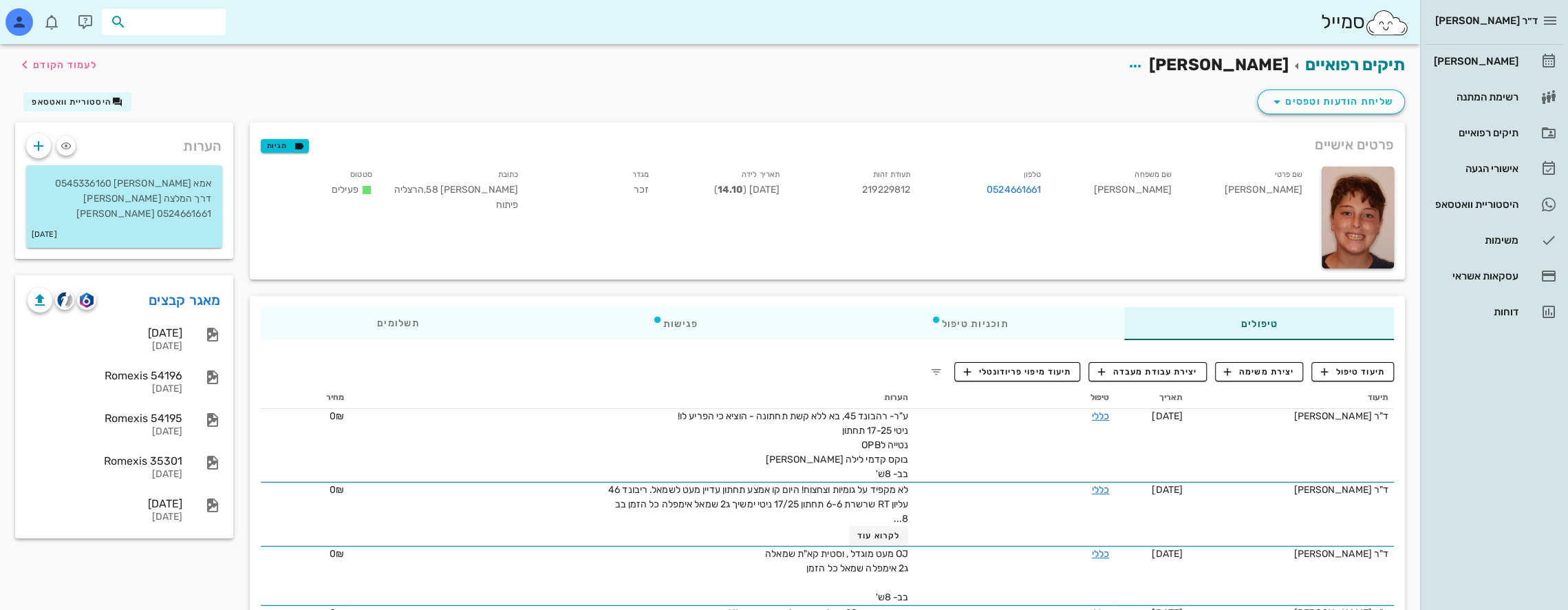
click at [173, 18] on input "text" at bounding box center [173, 21] width 88 height 18
type input "גרינש"
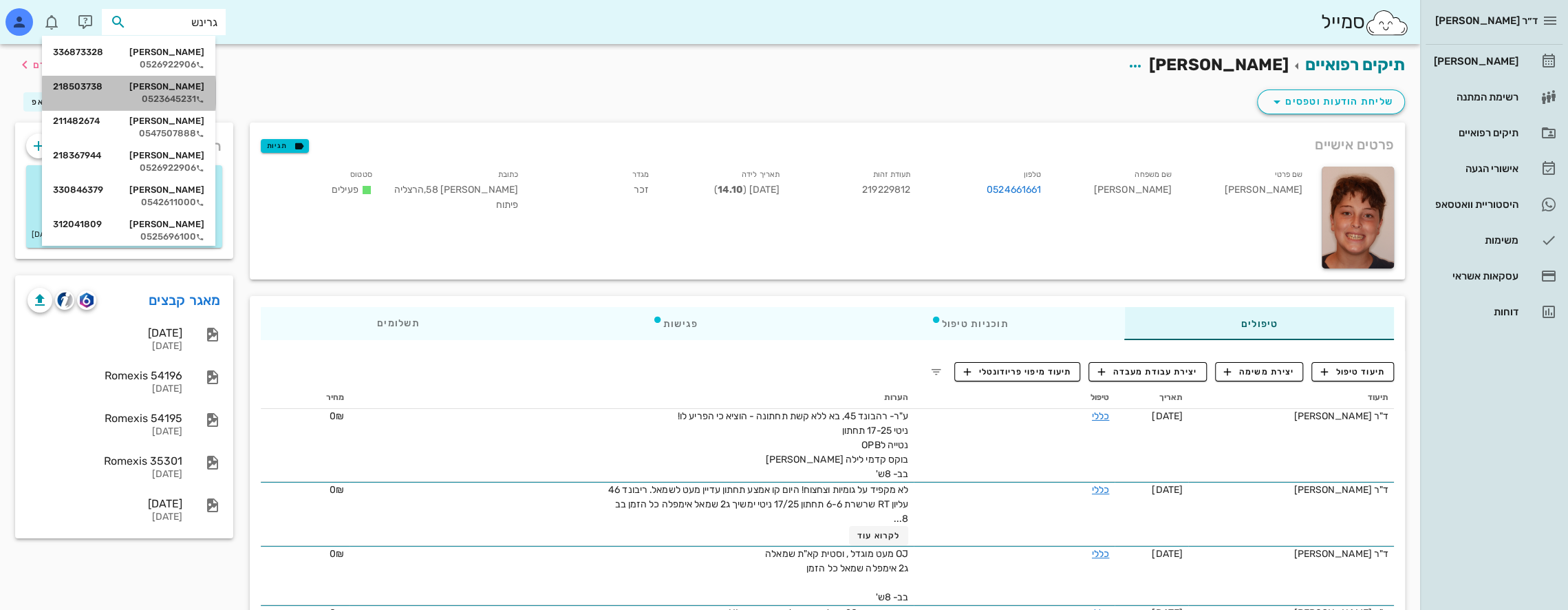
click at [186, 93] on div "0523645231" at bounding box center [129, 99] width 151 height 11
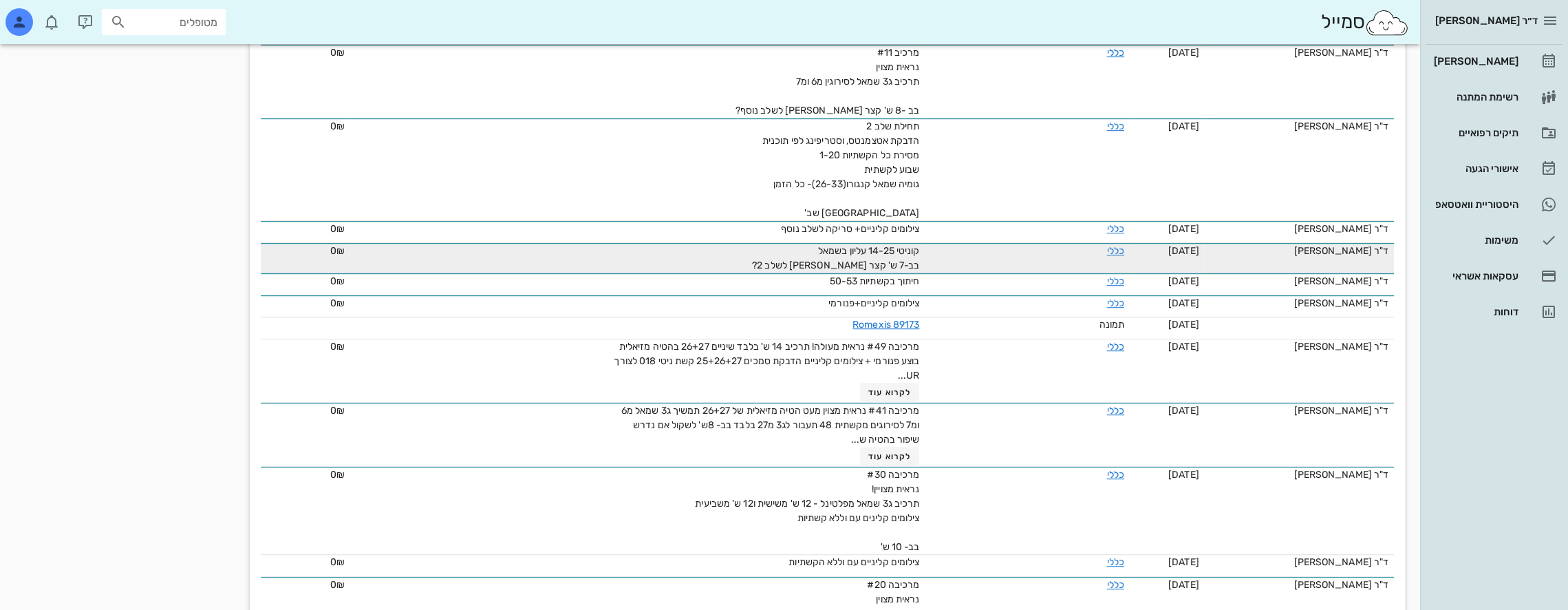
scroll to position [620, 0]
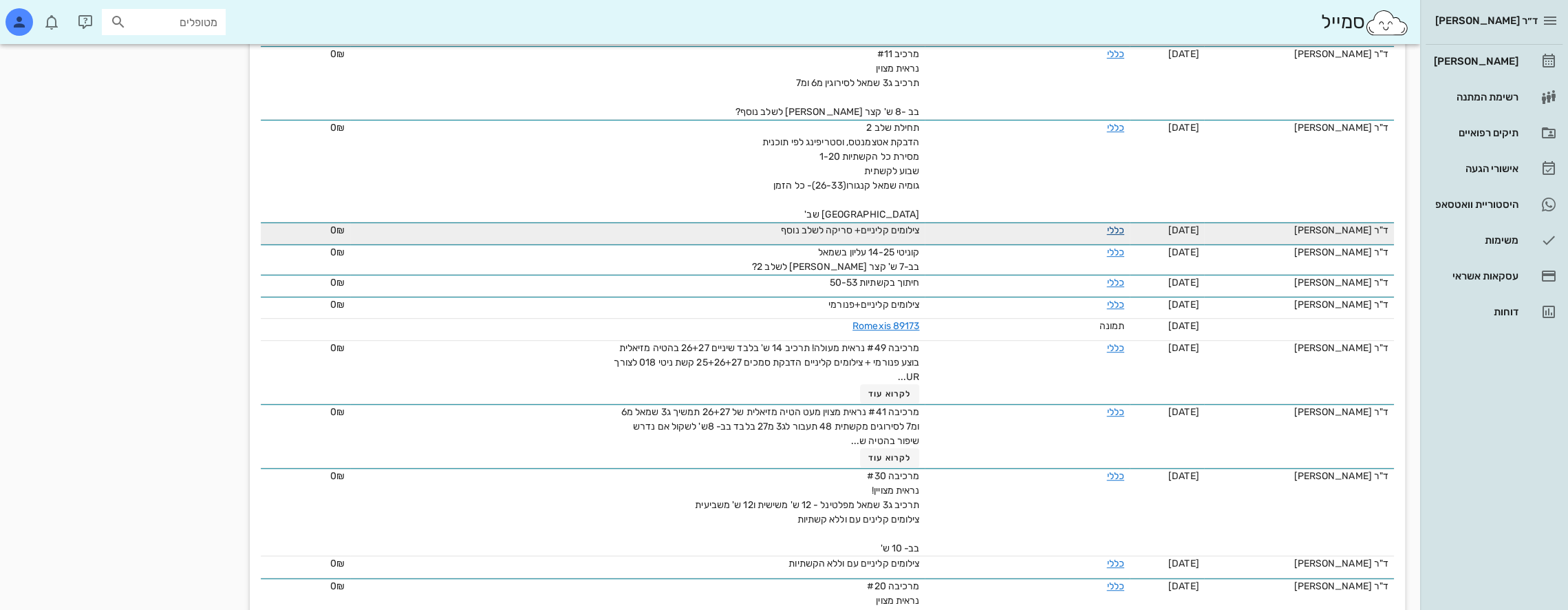
click at [1109, 224] on link "כללי" at bounding box center [1115, 230] width 17 height 12
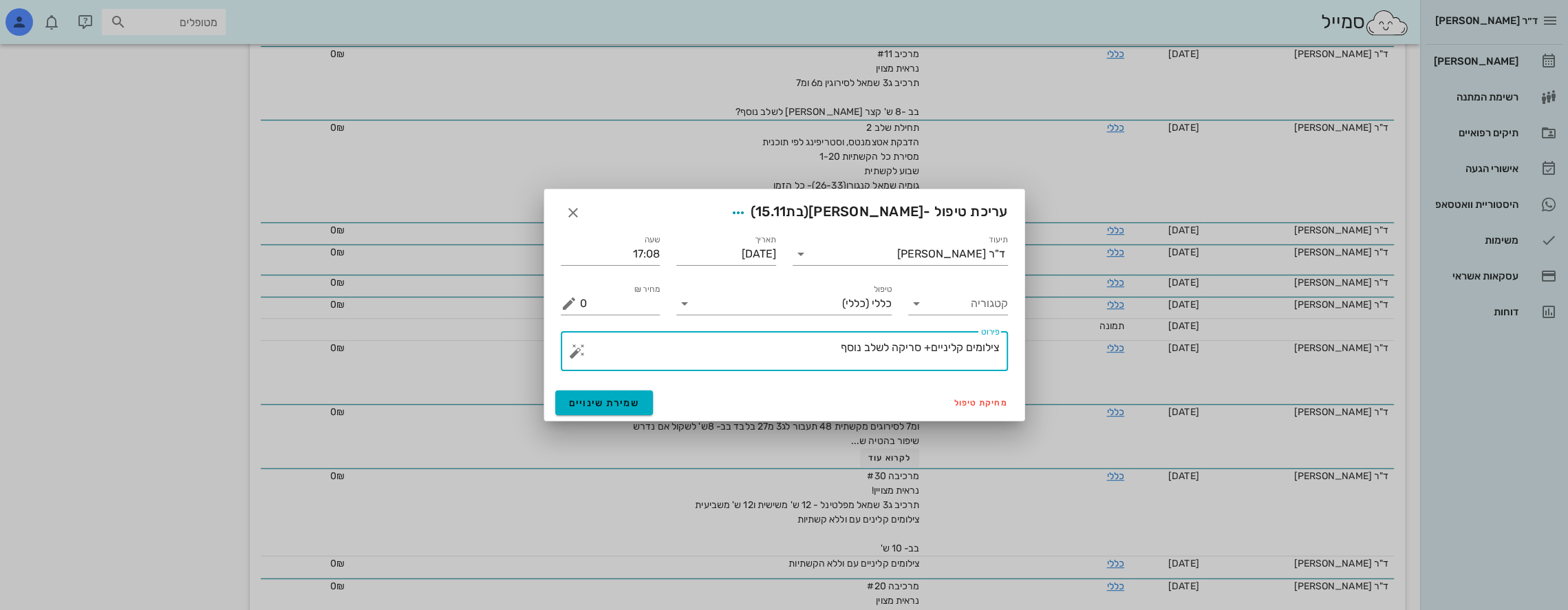
click at [999, 343] on textarea "צילומים קליניים+ סריקה לשלב נוסף" at bounding box center [789, 355] width 419 height 33
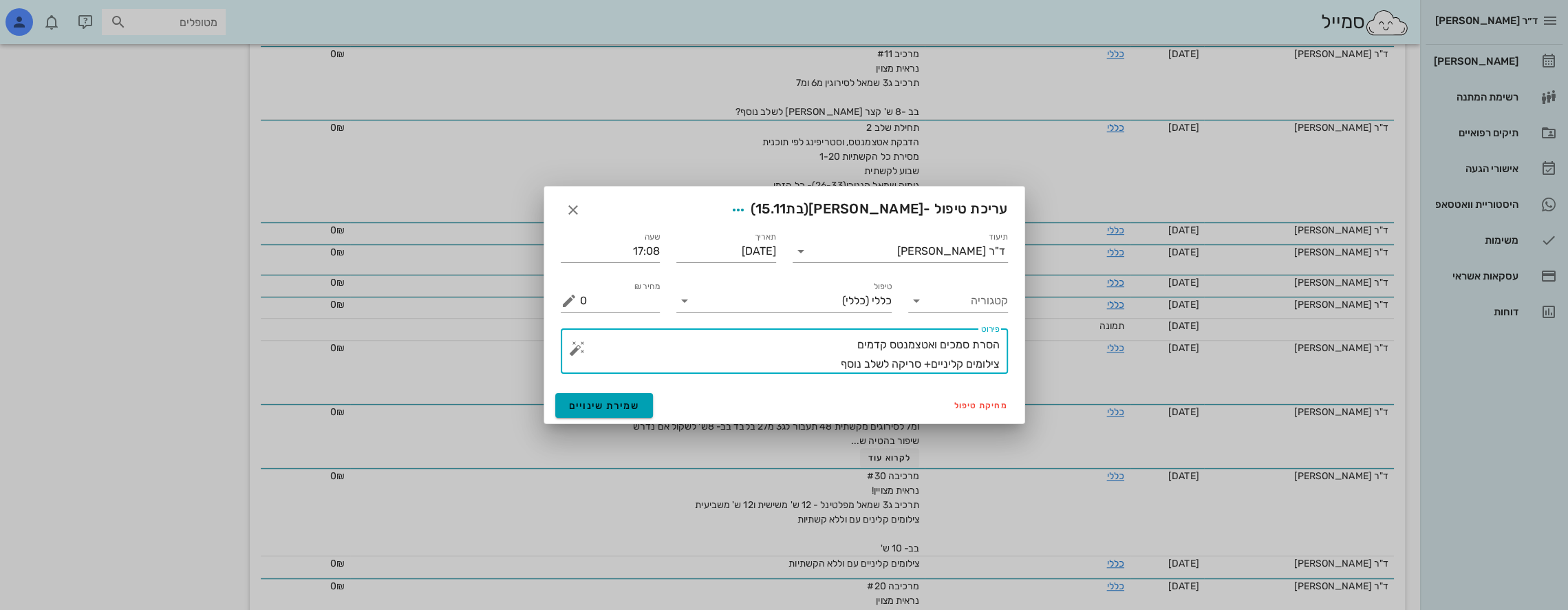
type textarea "הסרת סמכים ואטצמנטס קדמים צילומים קליניים+ סריקה לשלב נוסף"
click at [604, 405] on span "שמירת שינויים" at bounding box center [605, 405] width 71 height 12
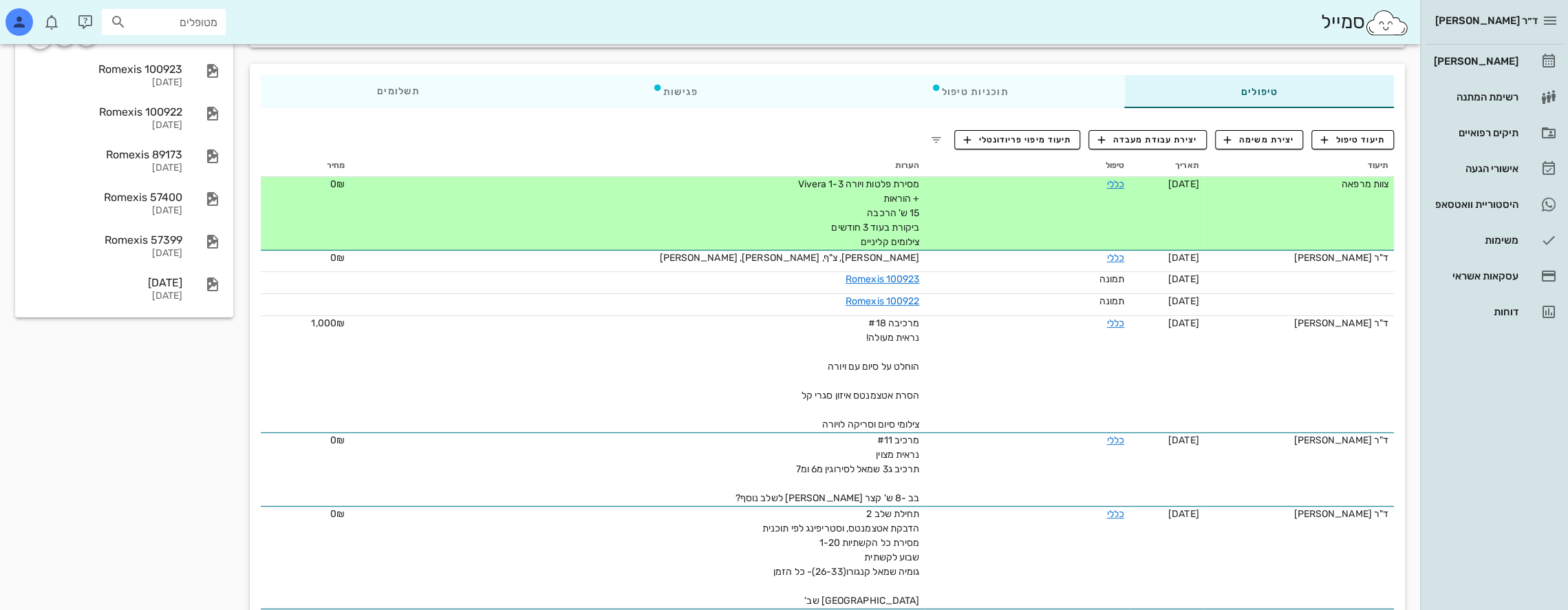
scroll to position [138, 0]
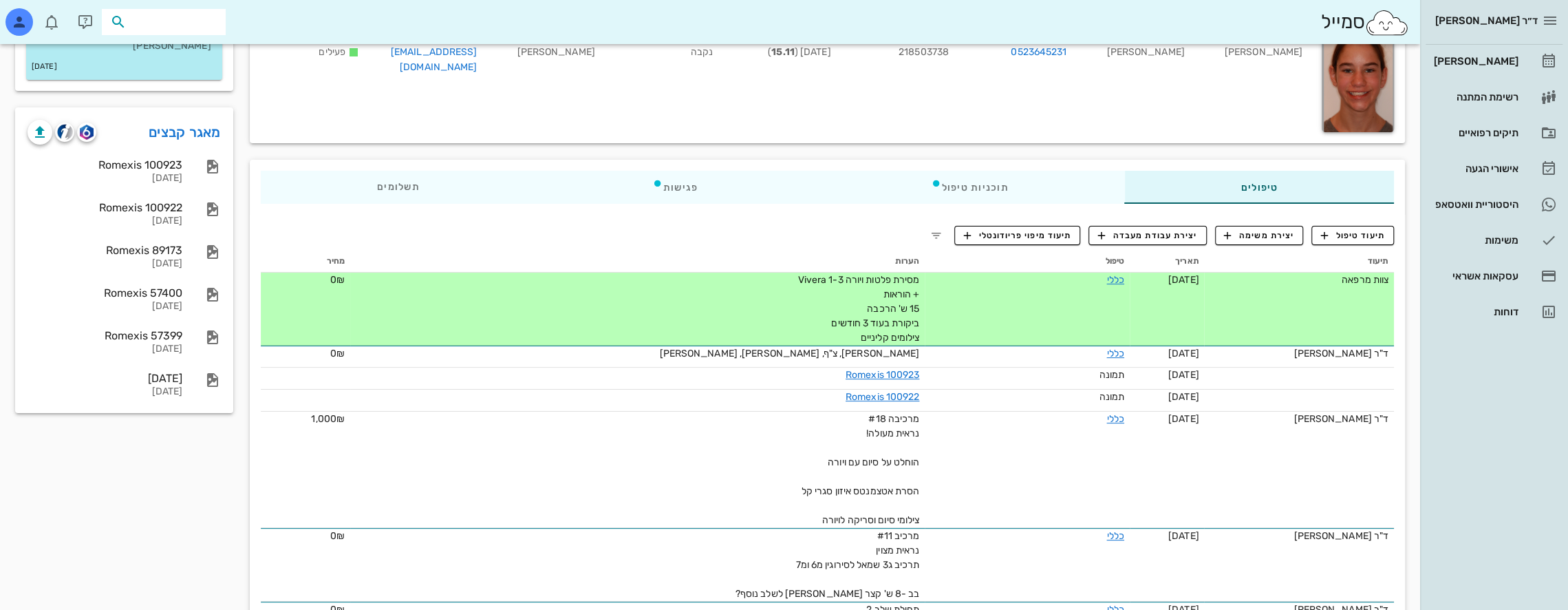
click at [191, 25] on input "text" at bounding box center [173, 21] width 88 height 18
click at [90, 133] on img "button" at bounding box center [86, 132] width 13 height 15
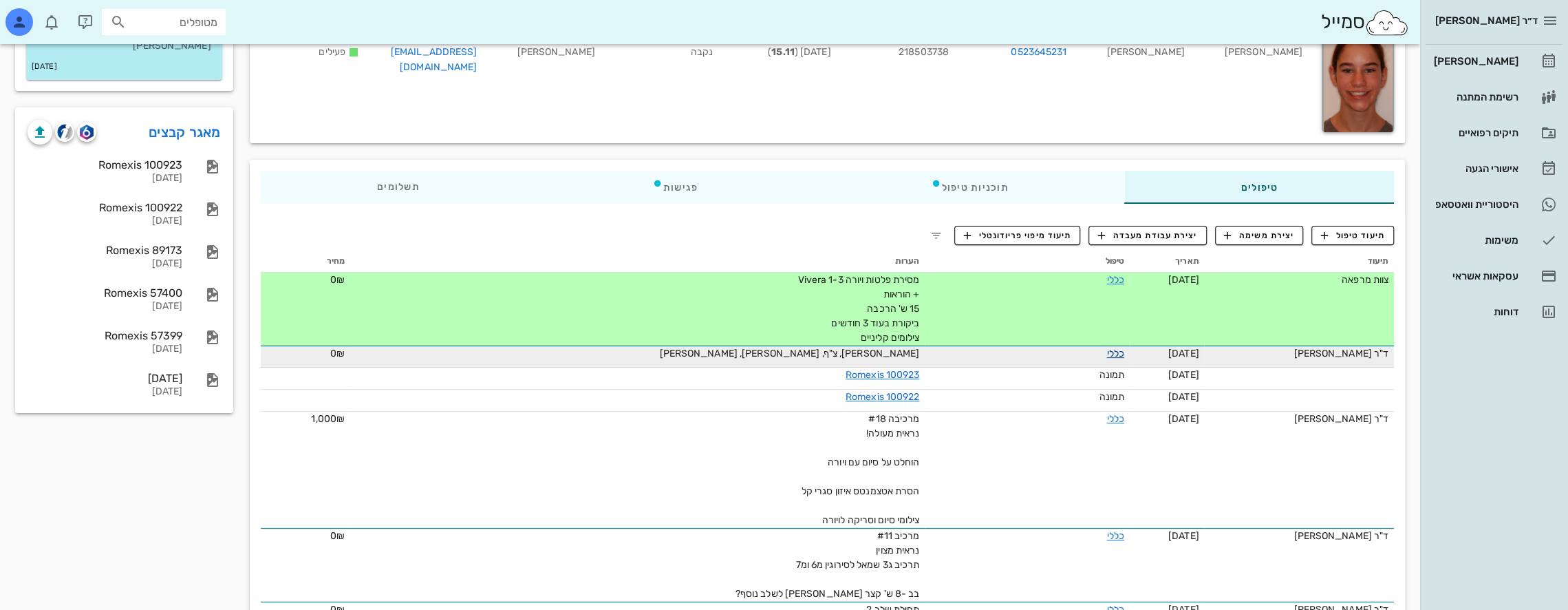
click at [1107, 351] on link "כללי" at bounding box center [1115, 353] width 17 height 12
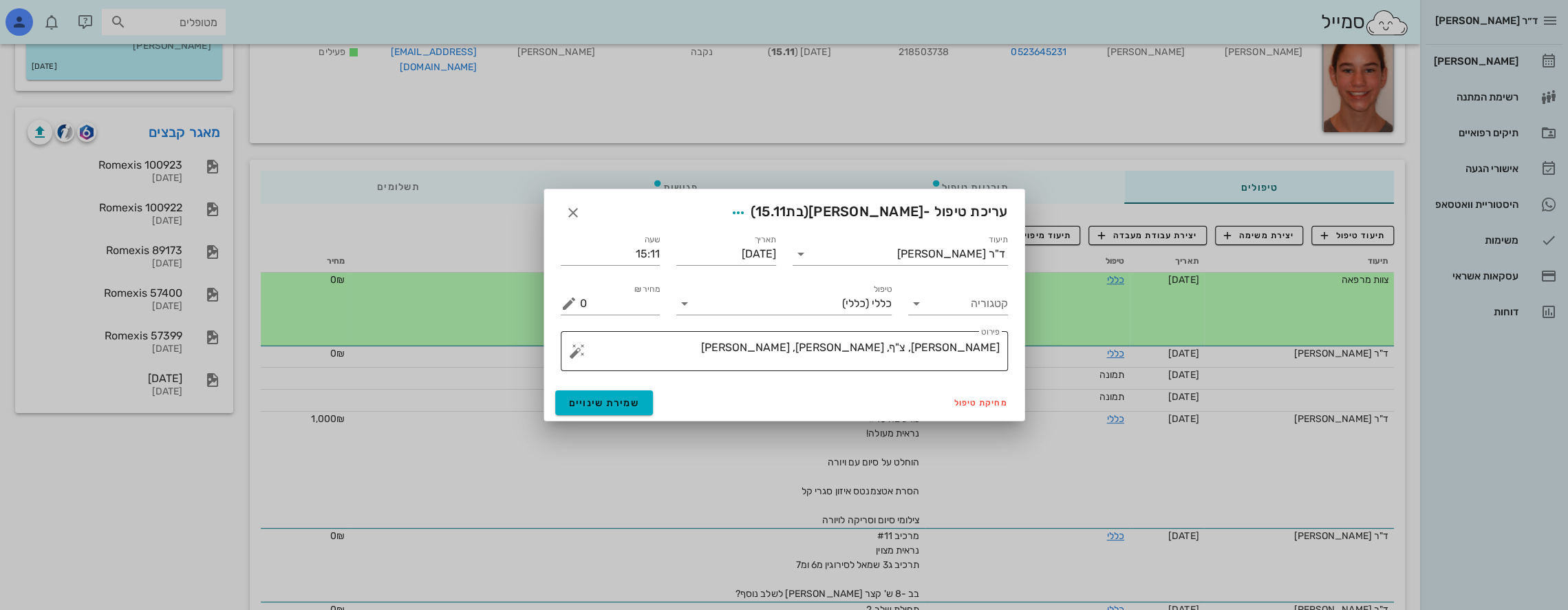
click at [953, 344] on textarea "[PERSON_NAME], צ"ף, [PERSON_NAME], [PERSON_NAME]" at bounding box center [789, 355] width 419 height 33
type textarea "[PERSON_NAME], צפ, [PERSON_NAME], [PERSON_NAME]"
click at [615, 399] on span "שמירת שינויים" at bounding box center [605, 403] width 71 height 12
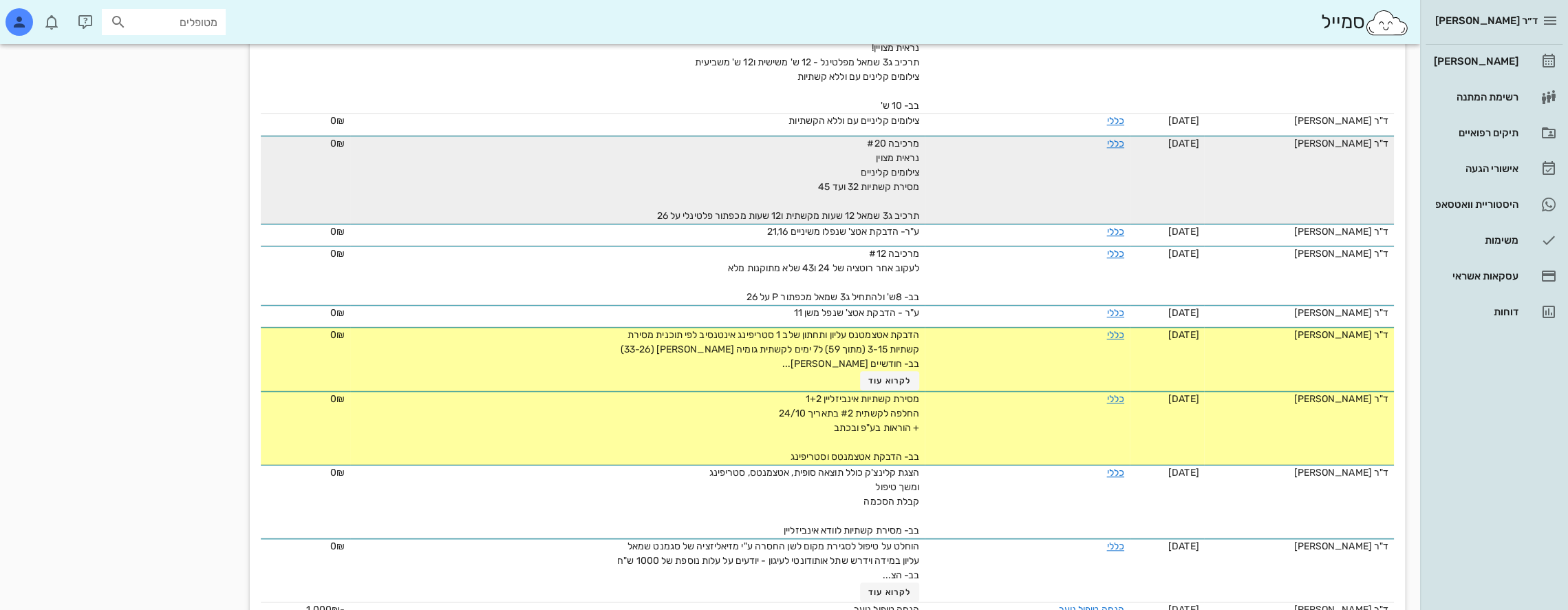
scroll to position [1170, 0]
